Goal: Task Accomplishment & Management: Manage account settings

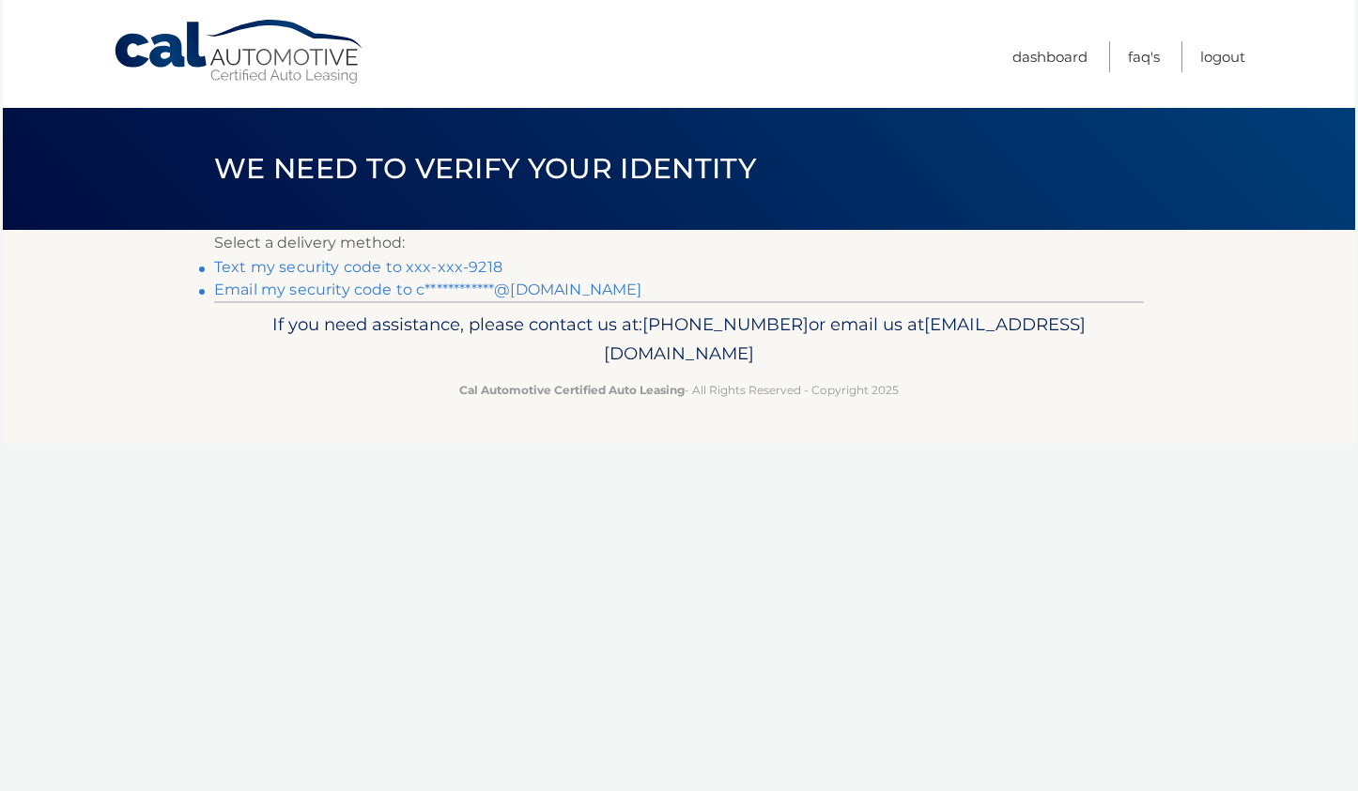
click at [374, 267] on link "Text my security code to xxx-xxx-9218" at bounding box center [358, 267] width 288 height 18
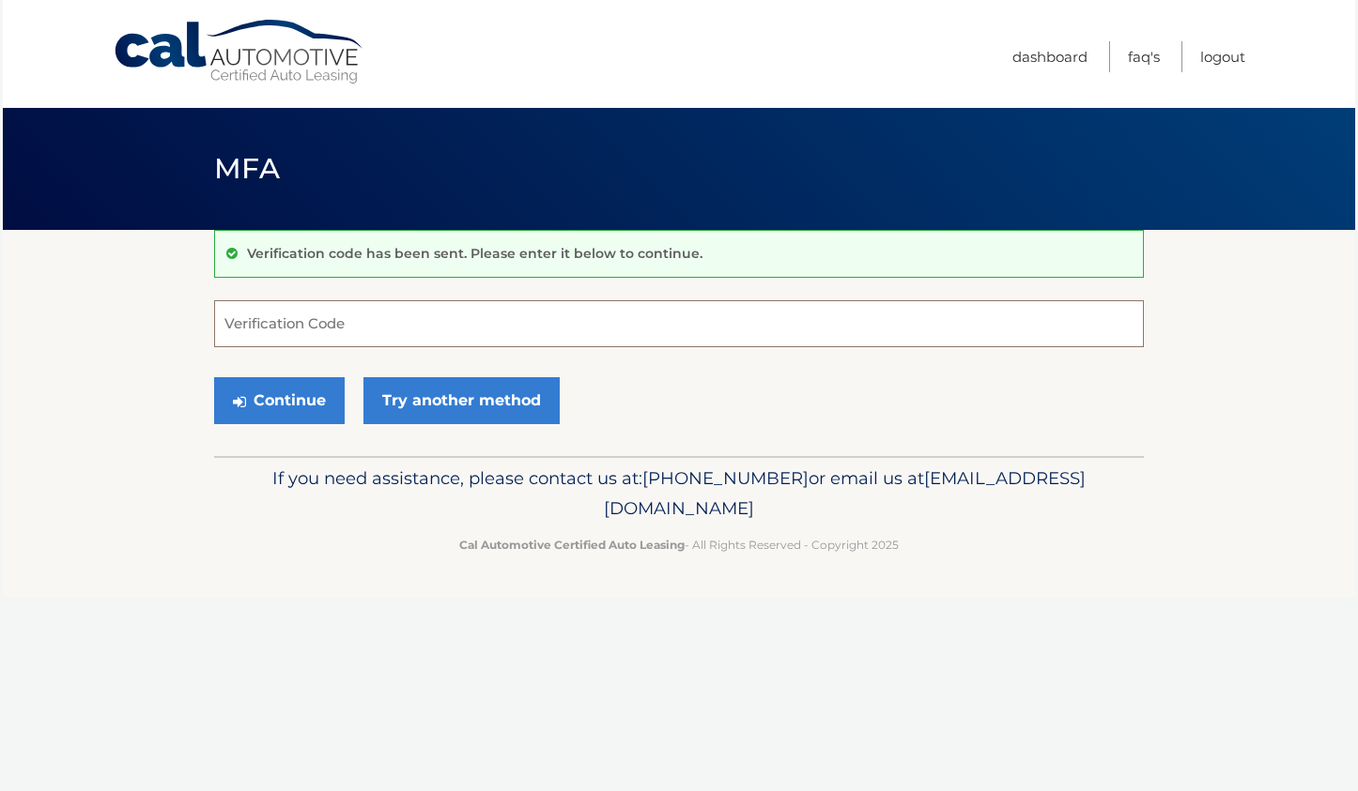
click at [427, 316] on input "Verification Code" at bounding box center [678, 323] width 929 height 47
type input "543072"
click at [272, 402] on button "Continue" at bounding box center [279, 400] width 130 height 47
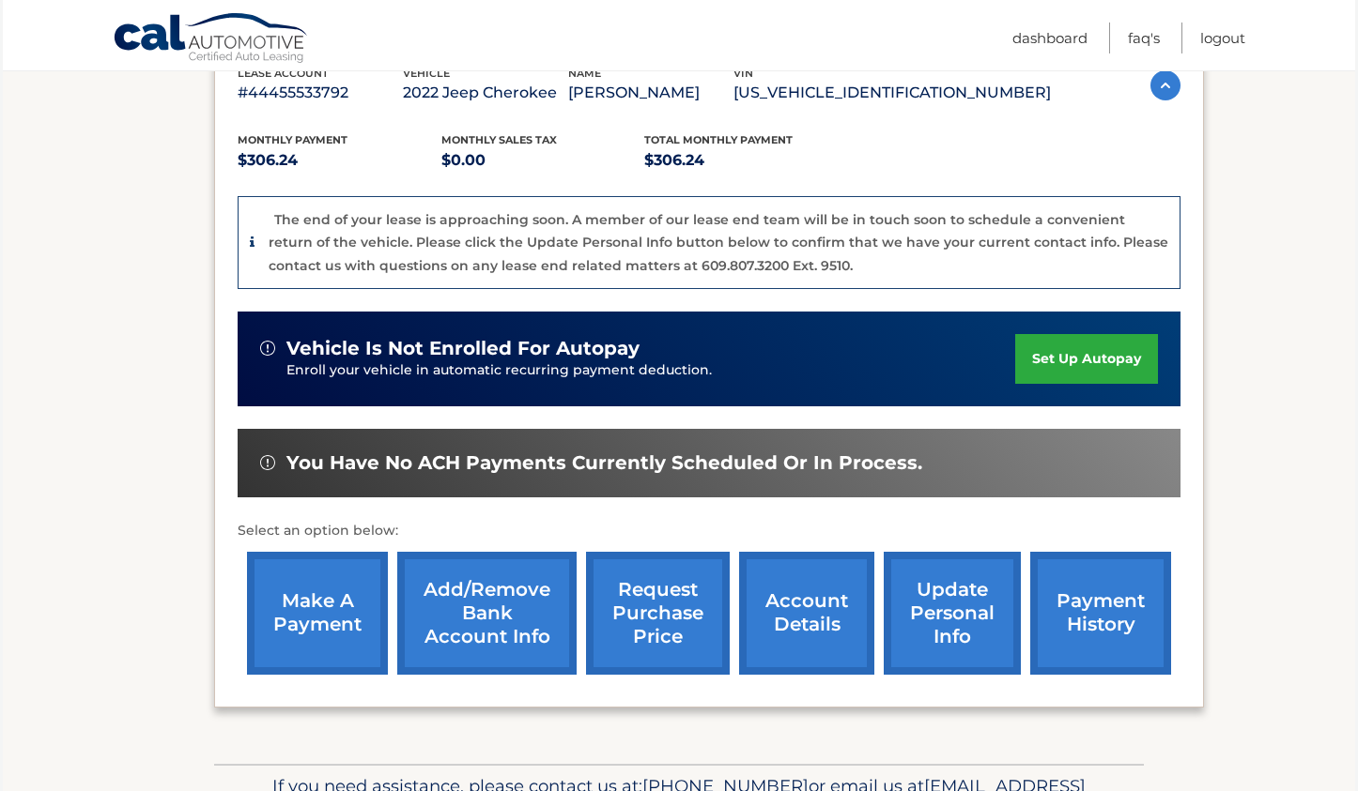
scroll to position [479, 0]
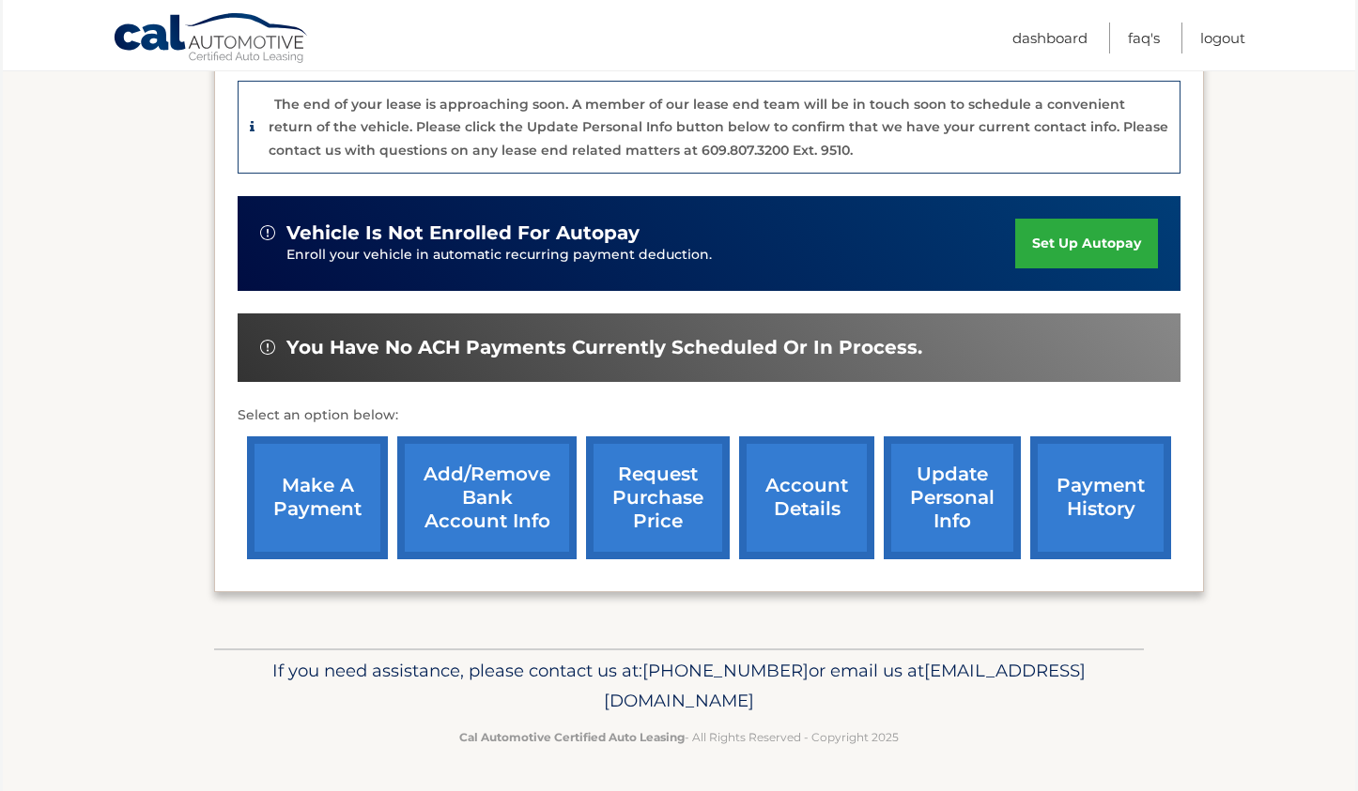
click at [633, 502] on link "request purchase price" at bounding box center [658, 498] width 144 height 123
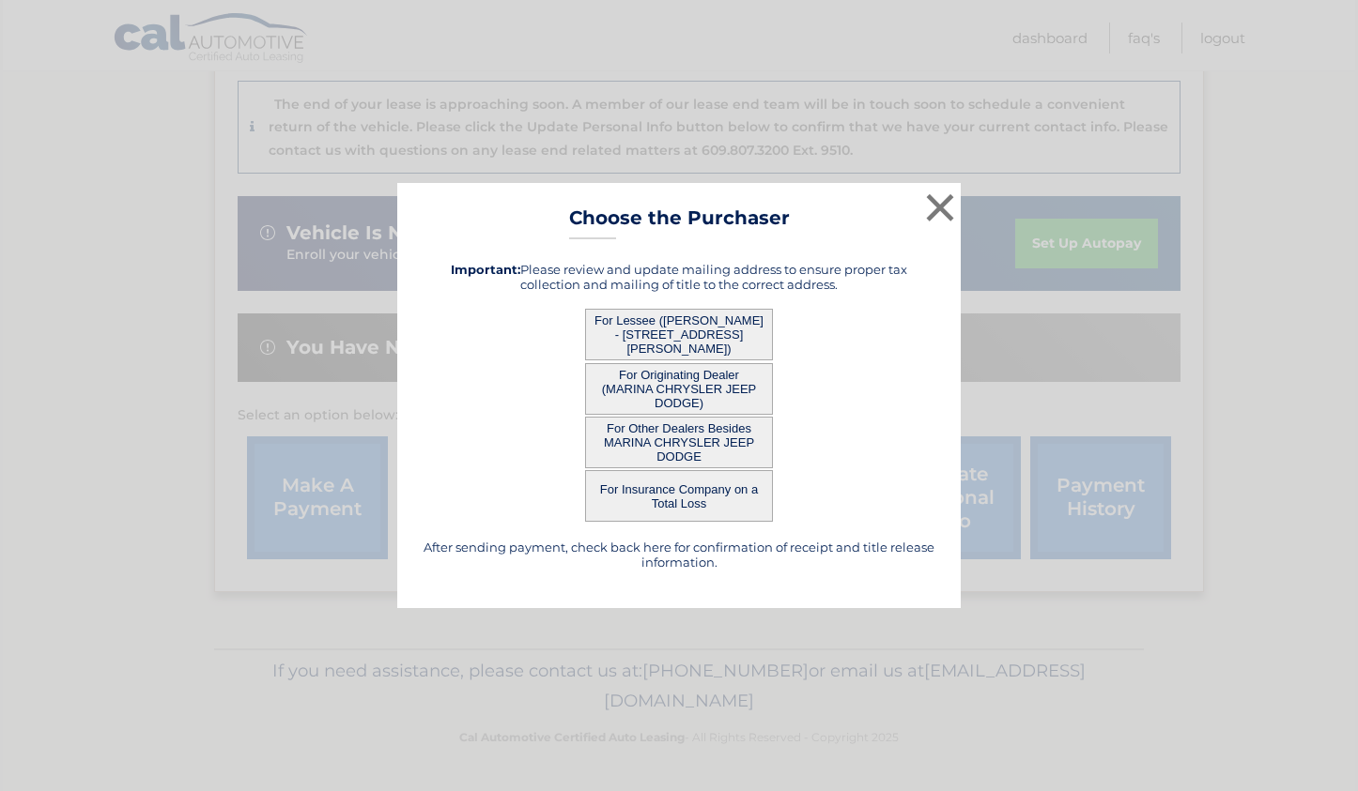
click at [681, 334] on button "For Lessee ([PERSON_NAME] - [STREET_ADDRESS][PERSON_NAME])" at bounding box center [679, 335] width 188 height 52
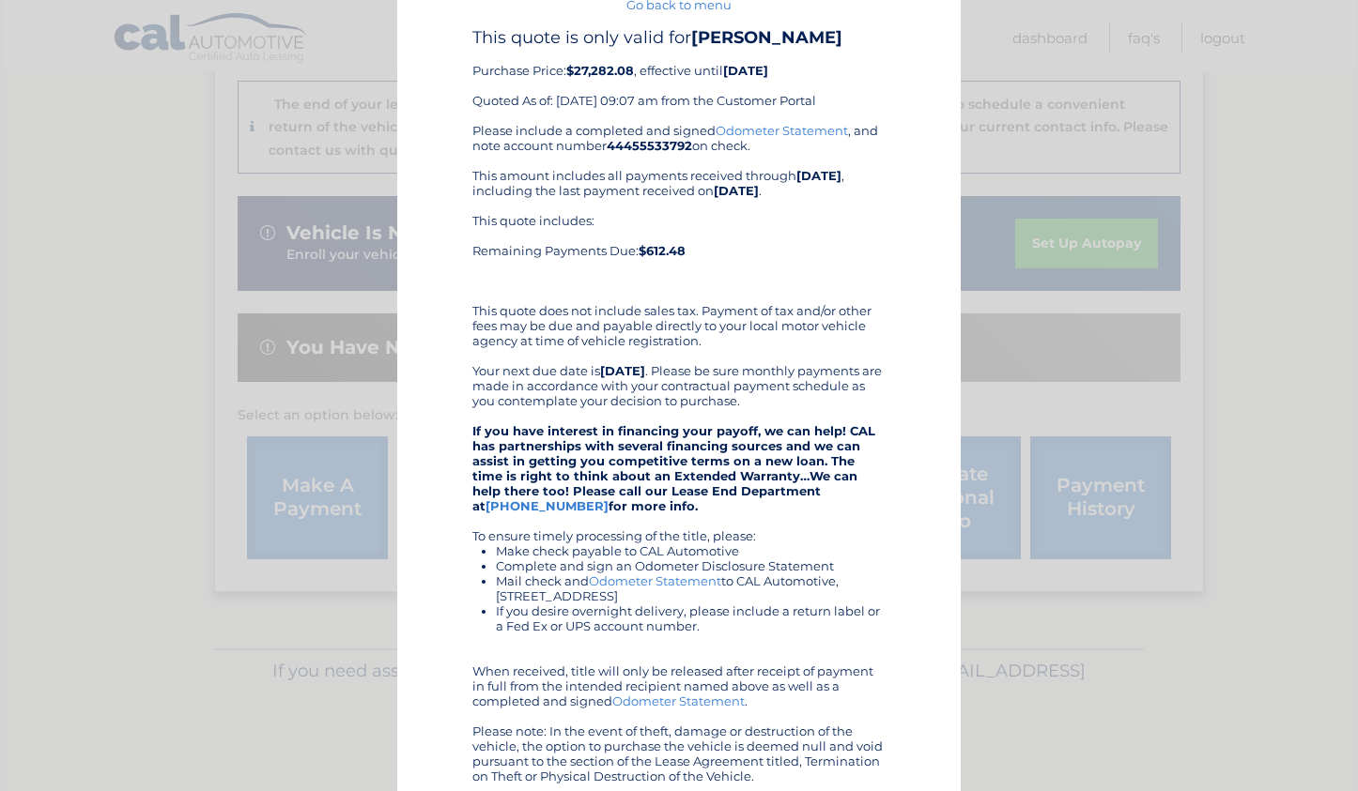
scroll to position [0, 0]
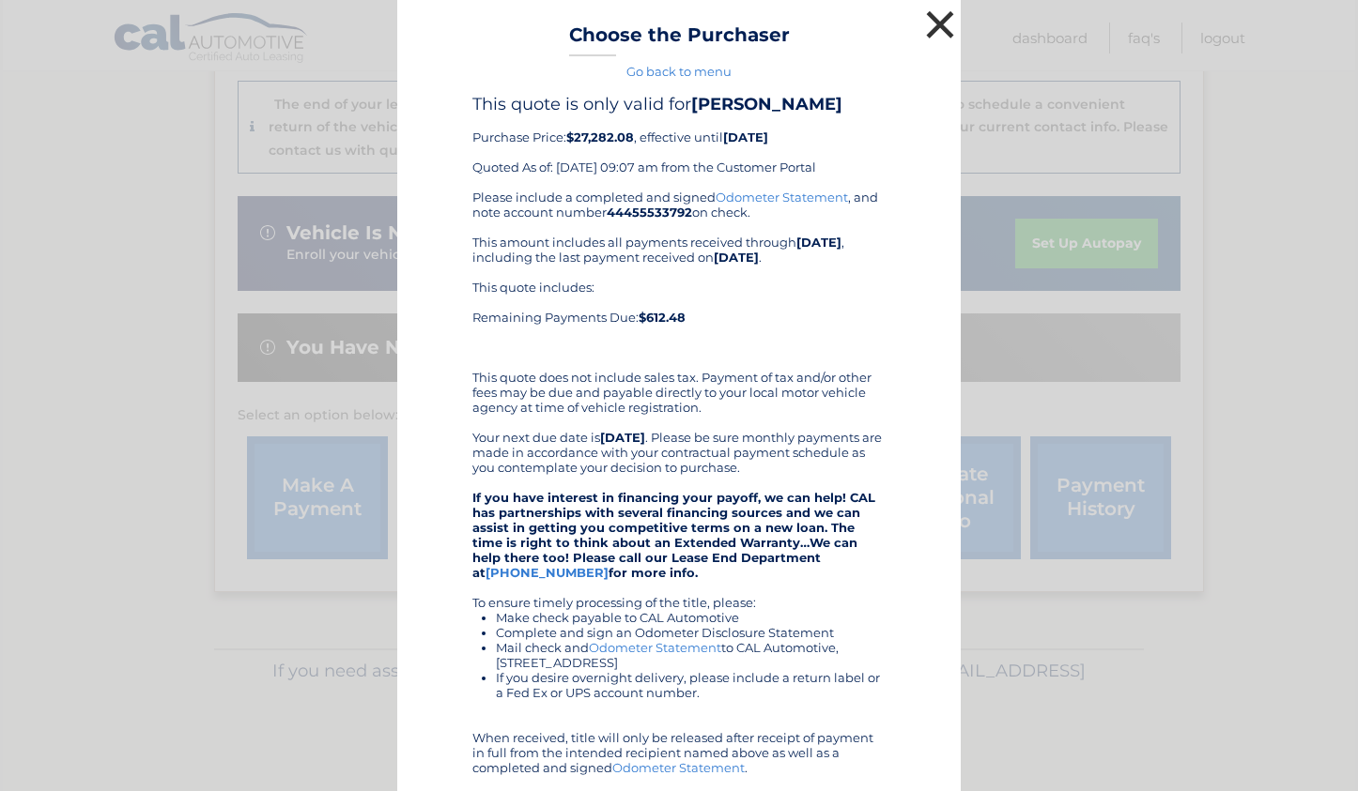
click at [941, 25] on button "×" at bounding box center [940, 25] width 38 height 38
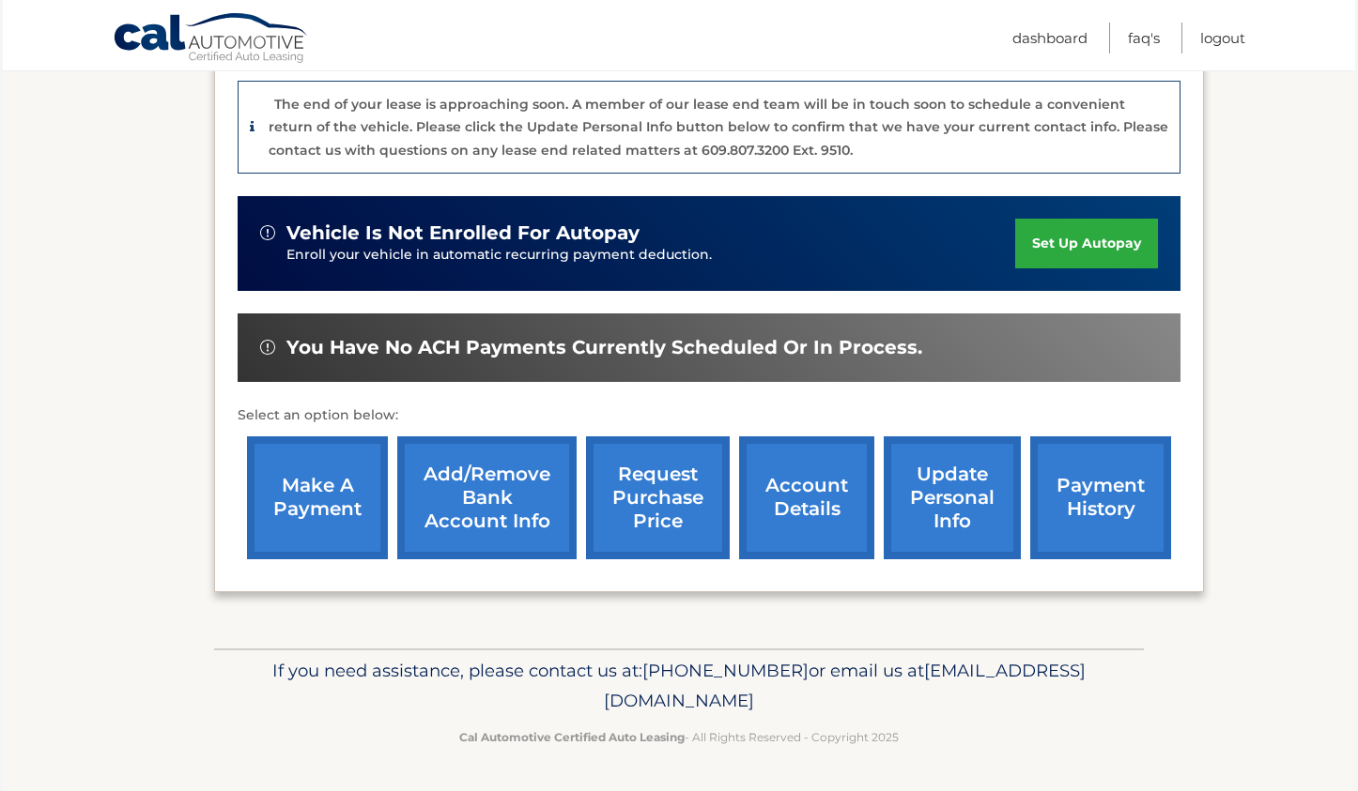
click at [620, 543] on link "request purchase price" at bounding box center [658, 498] width 144 height 123
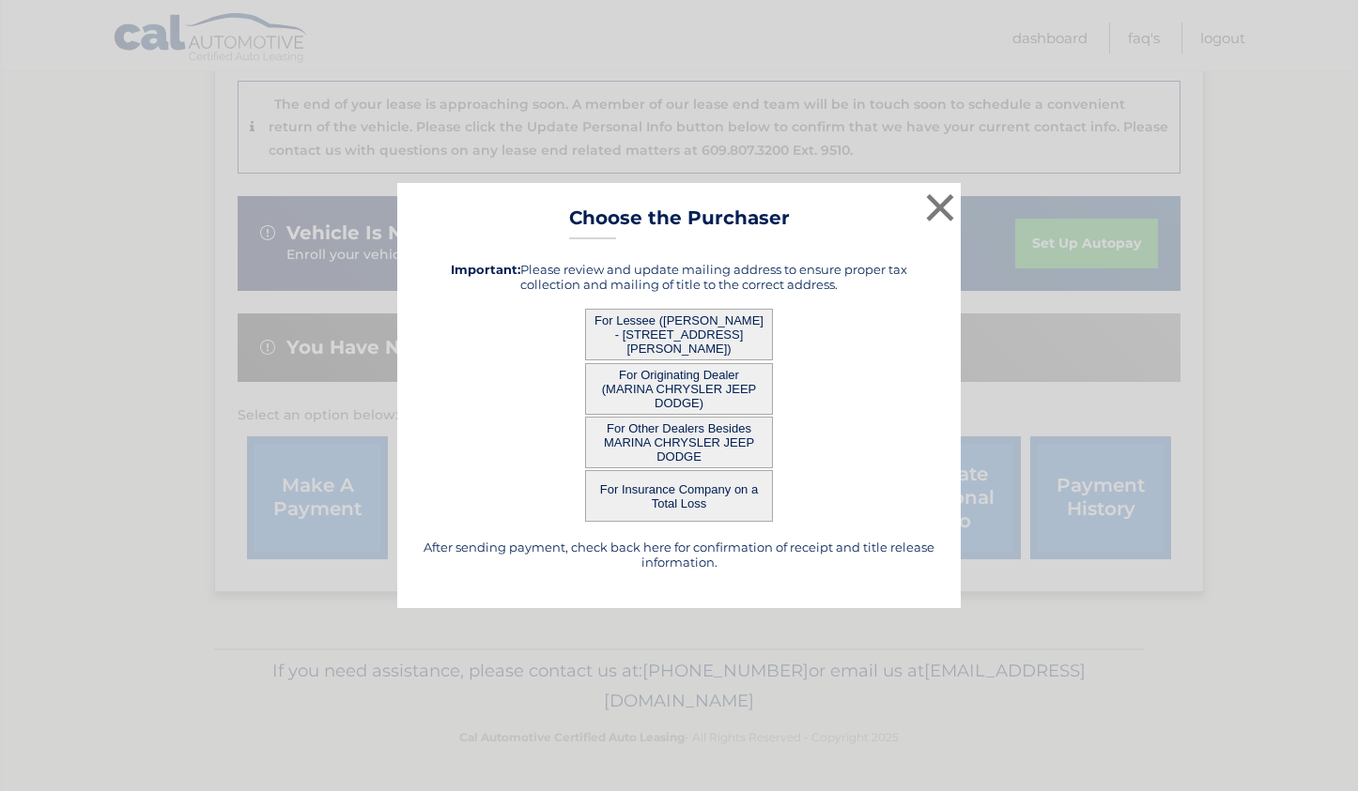
click at [729, 433] on button "For Other Dealers Besides MARINA CHRYSLER JEEP DODGE" at bounding box center [679, 443] width 188 height 52
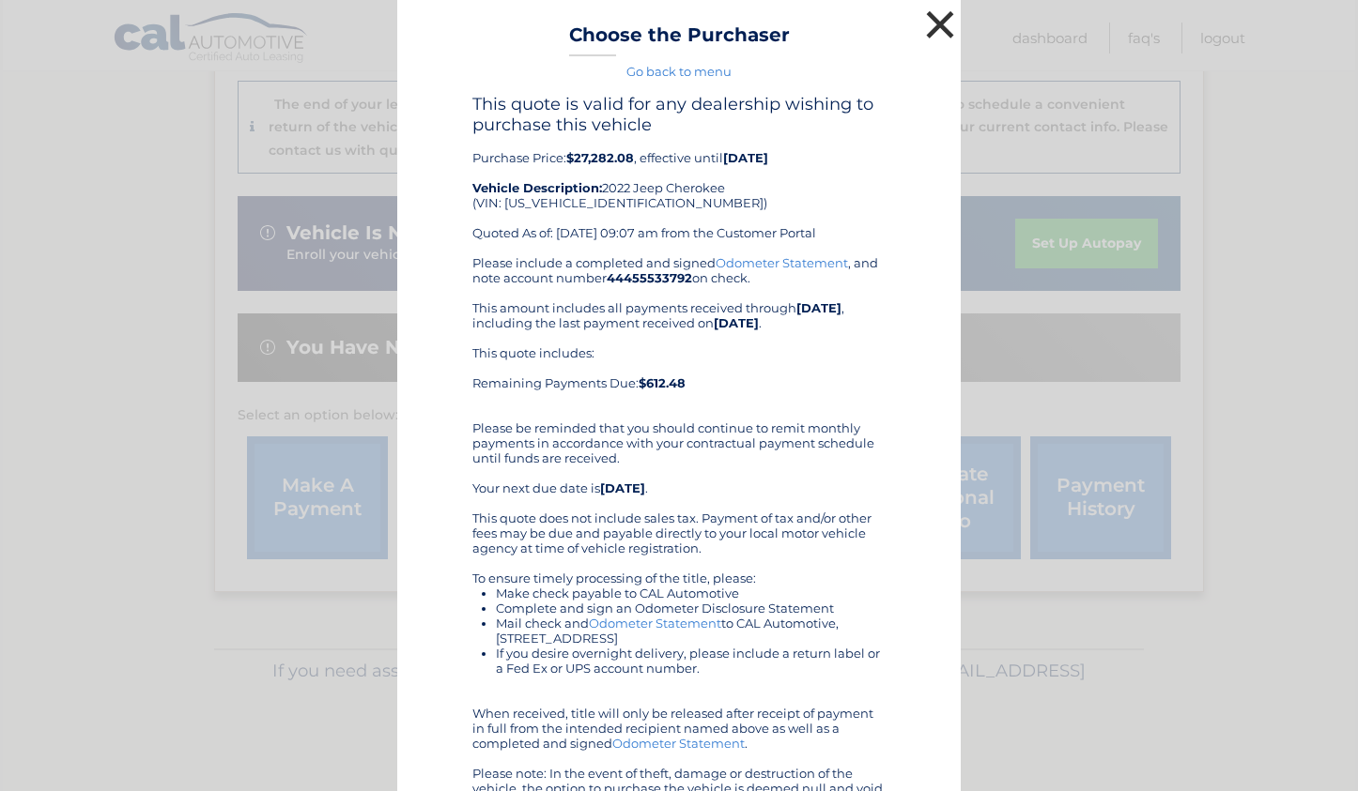
click at [940, 31] on button "×" at bounding box center [940, 25] width 38 height 38
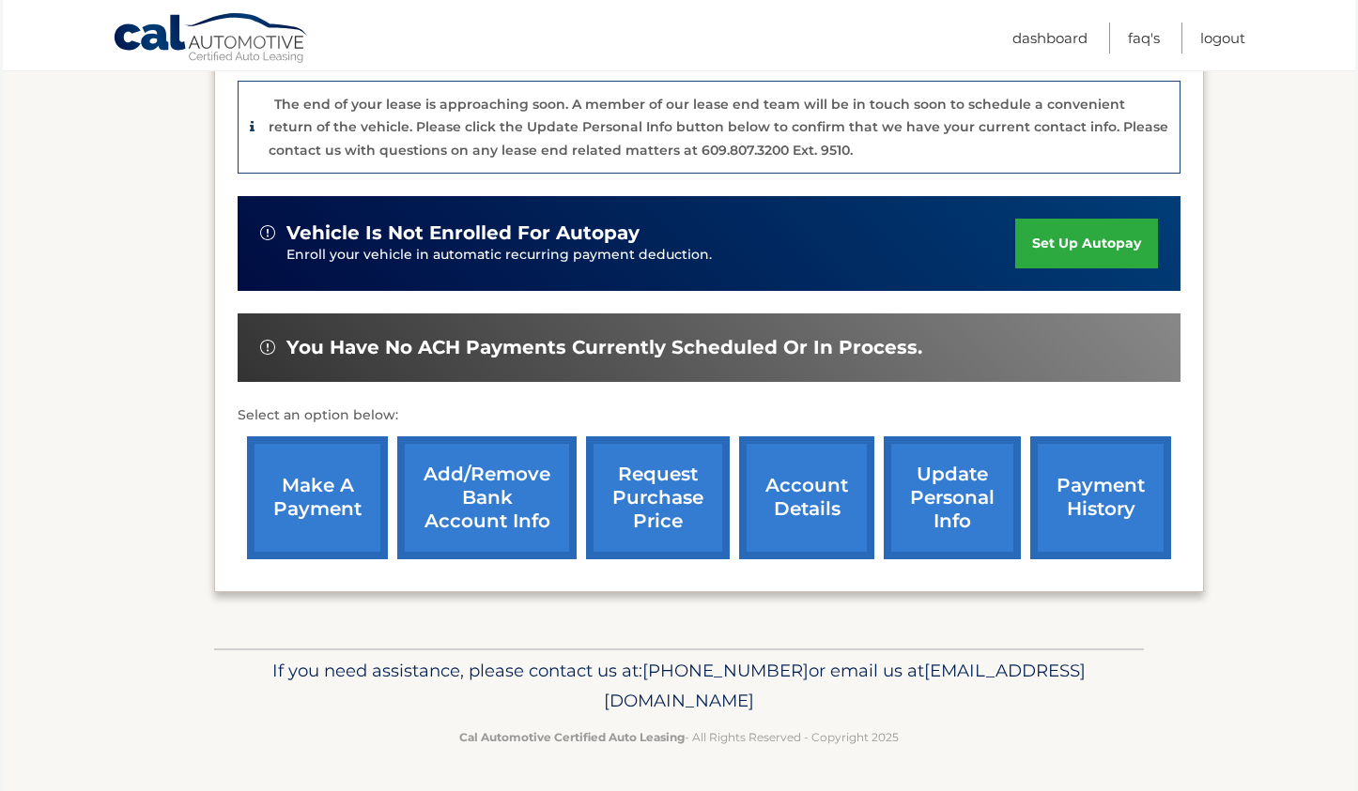
click at [635, 487] on link "request purchase price" at bounding box center [658, 498] width 144 height 123
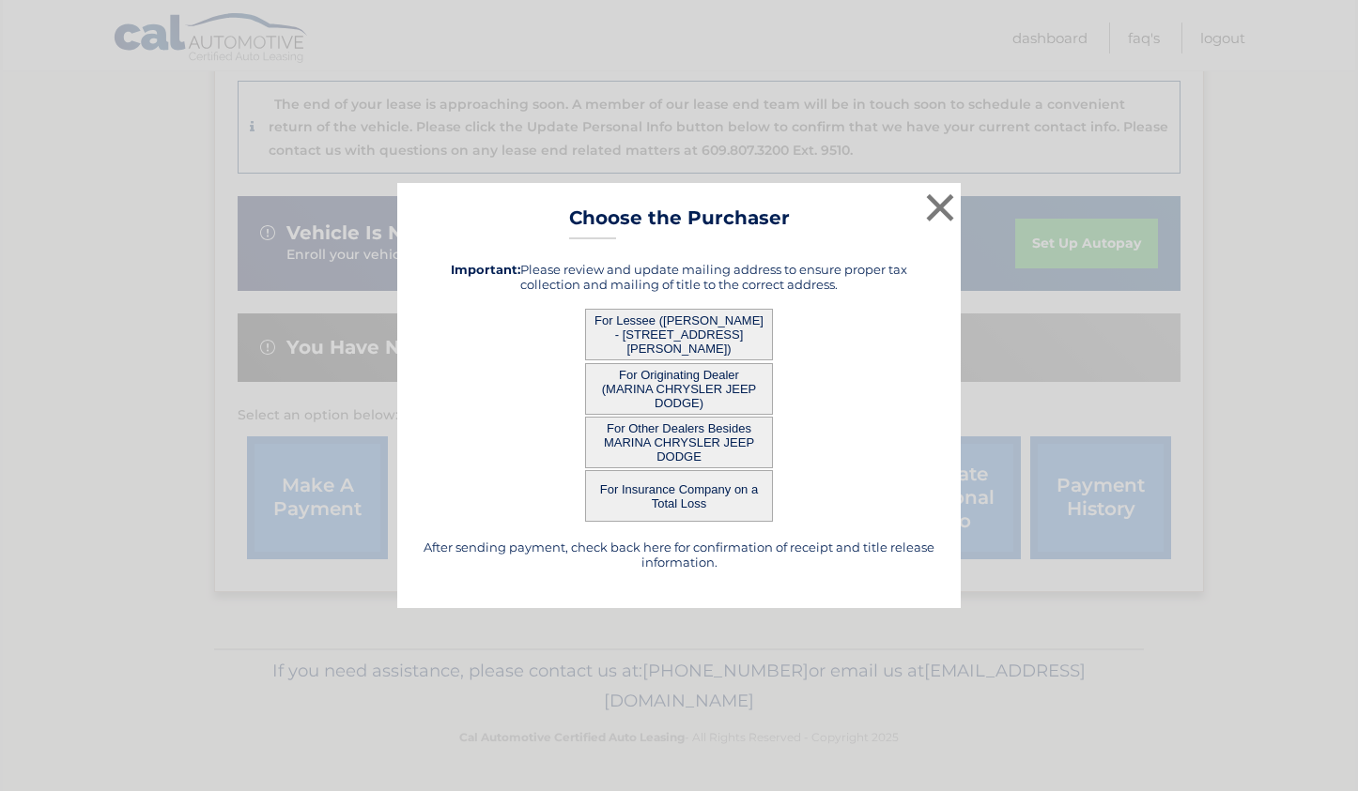
click at [676, 398] on button "For Originating Dealer (MARINA CHRYSLER JEEP DODGE)" at bounding box center [679, 389] width 188 height 52
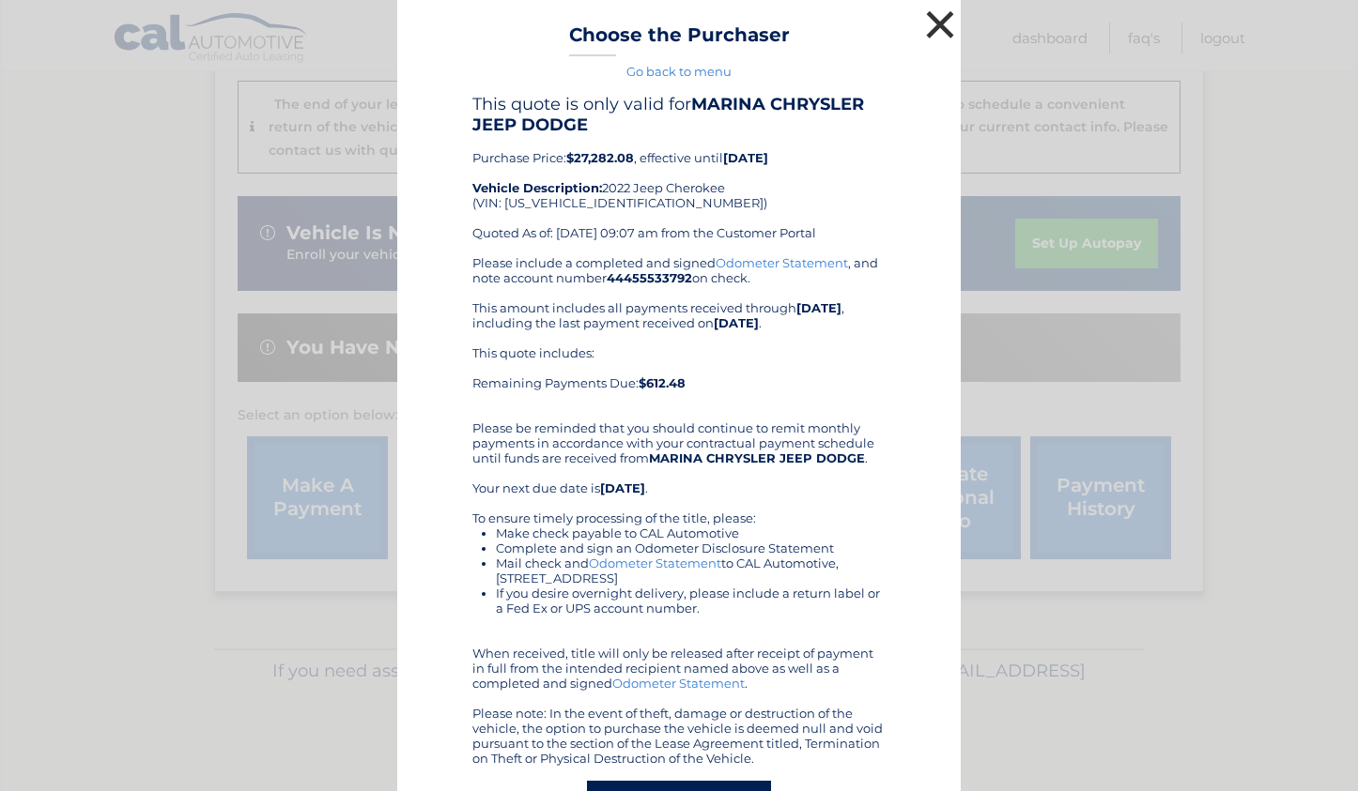
click at [939, 30] on button "×" at bounding box center [940, 25] width 38 height 38
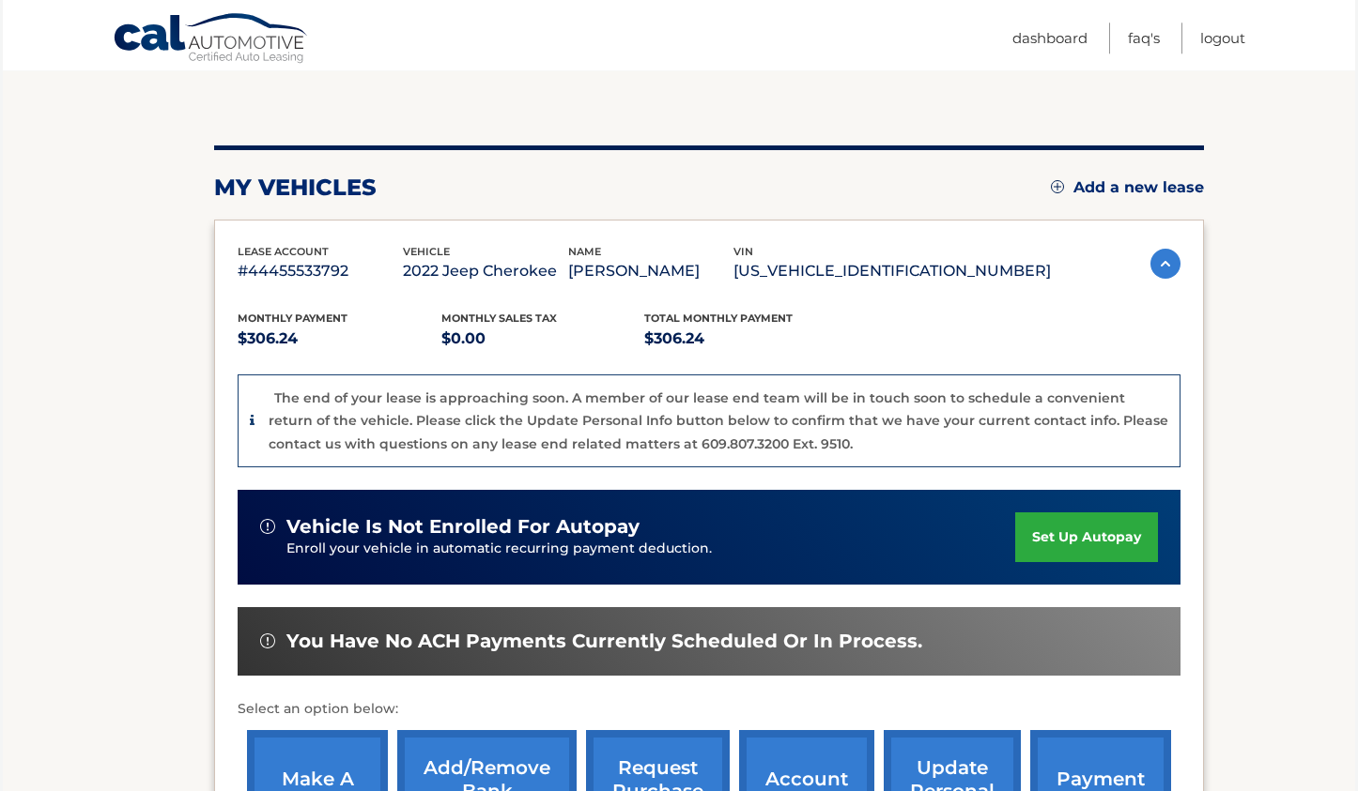
scroll to position [96, 0]
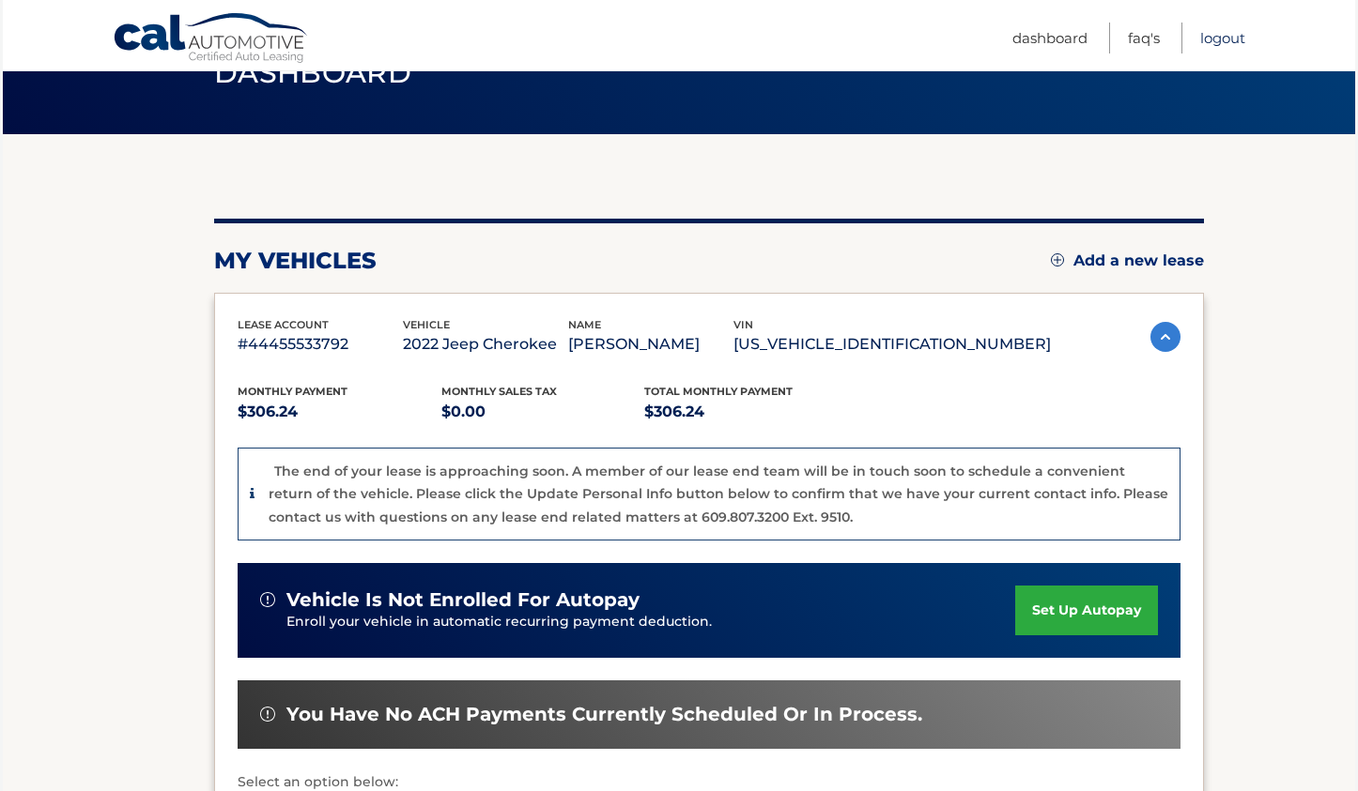
click at [1230, 37] on link "Logout" at bounding box center [1222, 38] width 45 height 31
